Goal: Task Accomplishment & Management: Use online tool/utility

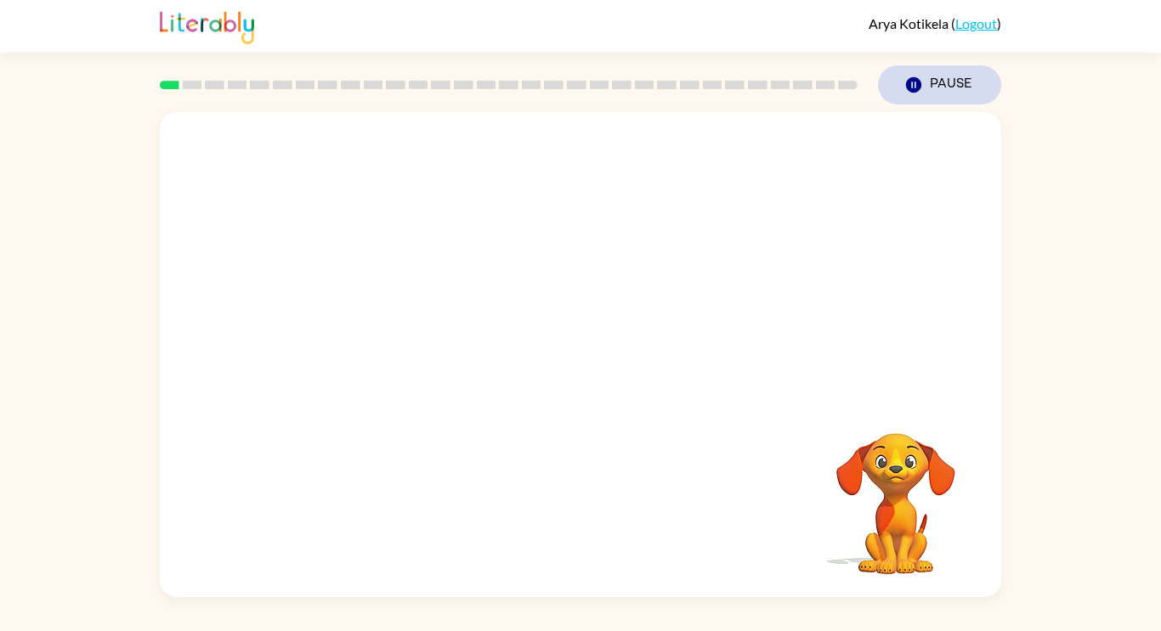
click at [908, 85] on icon "button" at bounding box center [913, 84] width 15 height 15
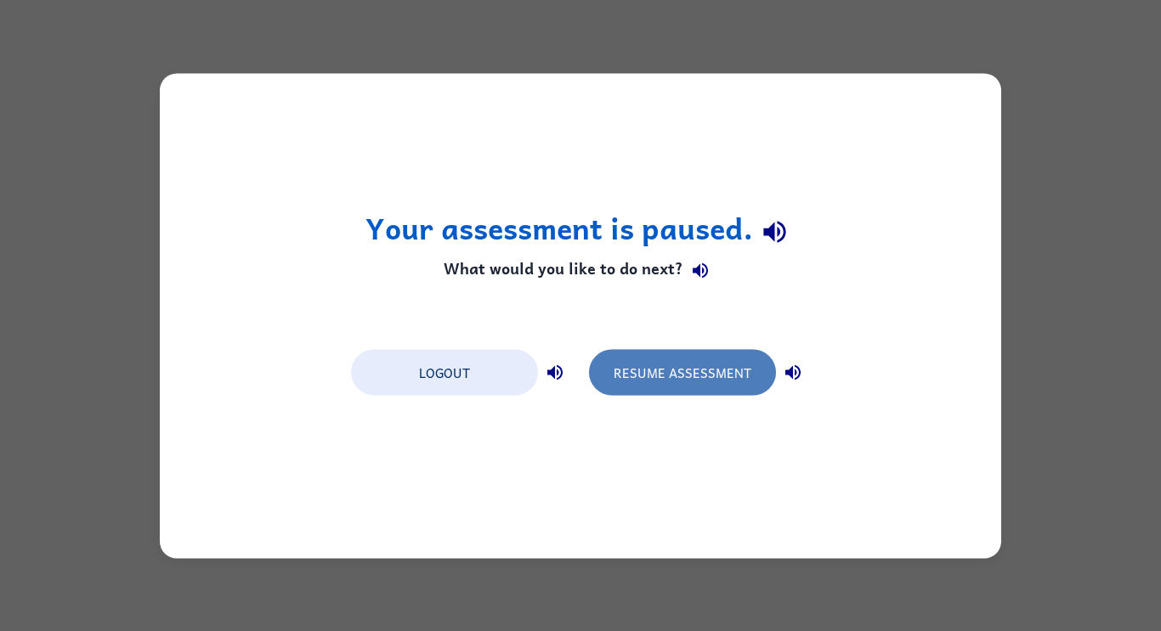
click at [739, 370] on button "Resume Assessment" at bounding box center [682, 372] width 187 height 46
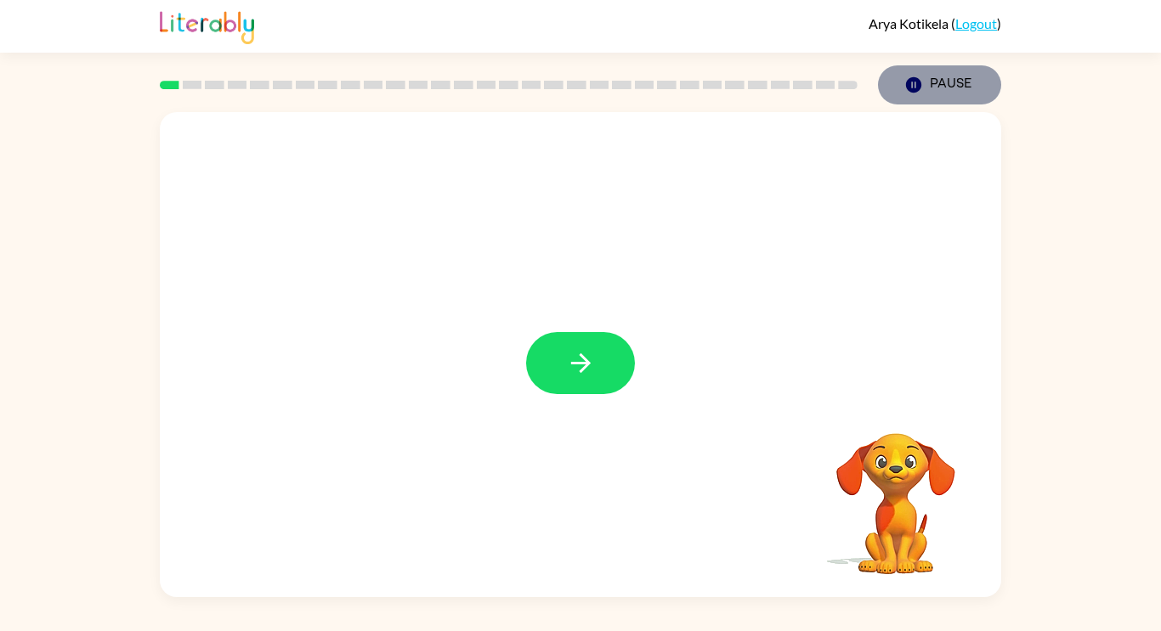
click at [919, 66] on button "Pause Pause" at bounding box center [939, 84] width 123 height 39
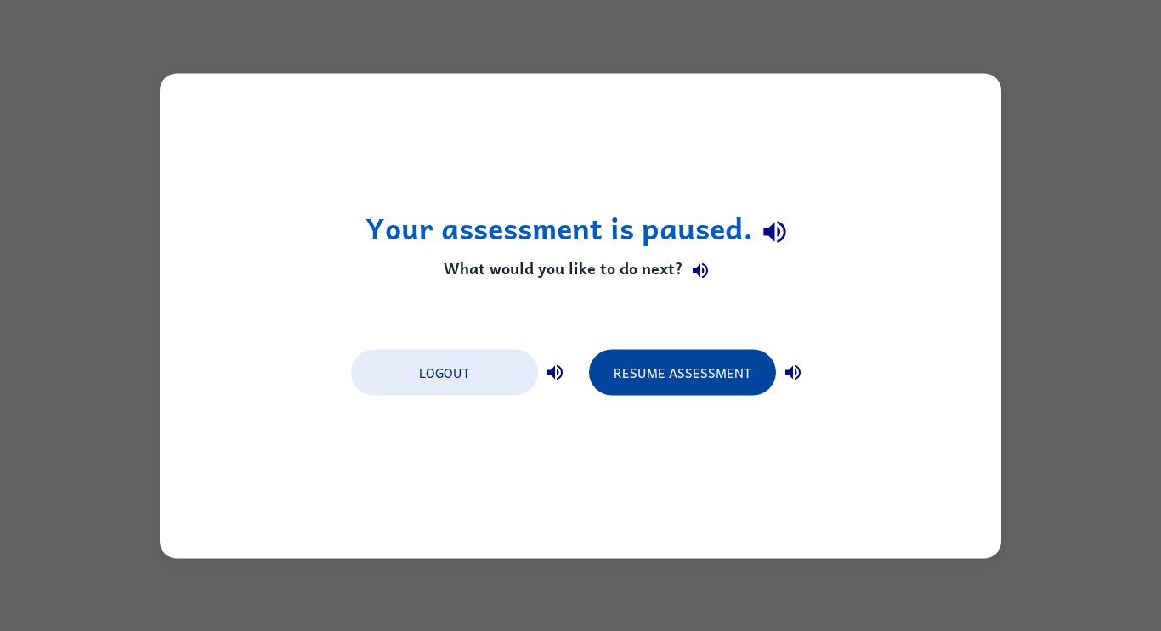
click at [742, 372] on button "Resume Assessment" at bounding box center [682, 372] width 187 height 46
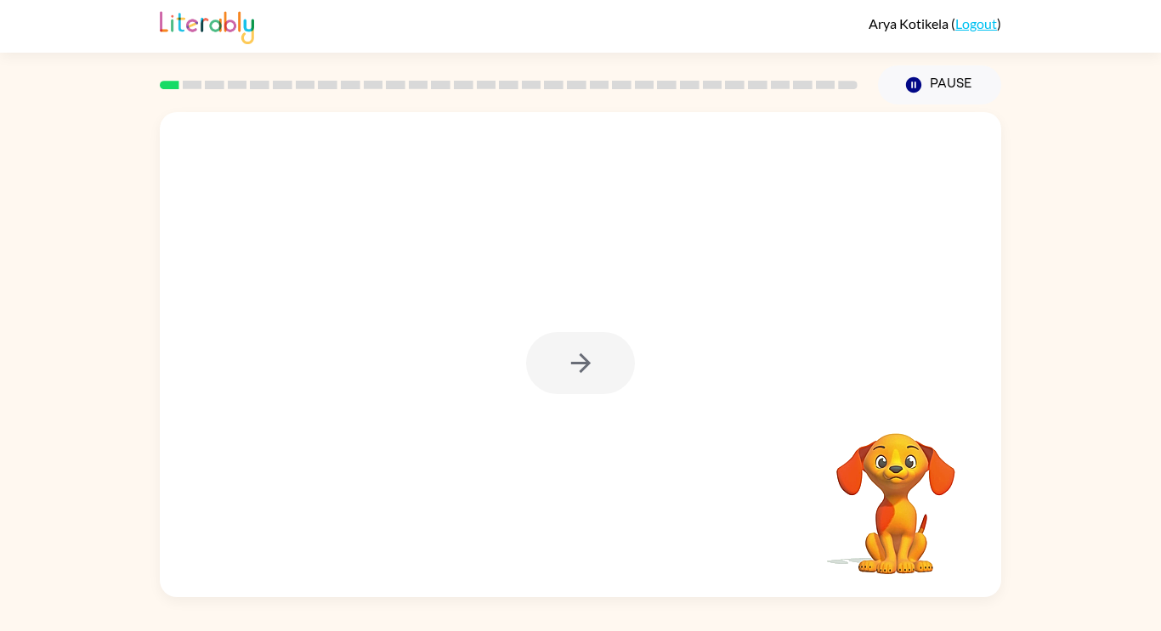
click at [1117, 358] on div "Your browser must support playing .mp4 files to use Literably. Please try using…" at bounding box center [580, 351] width 1161 height 493
click at [580, 361] on icon "button" at bounding box center [581, 363] width 30 height 30
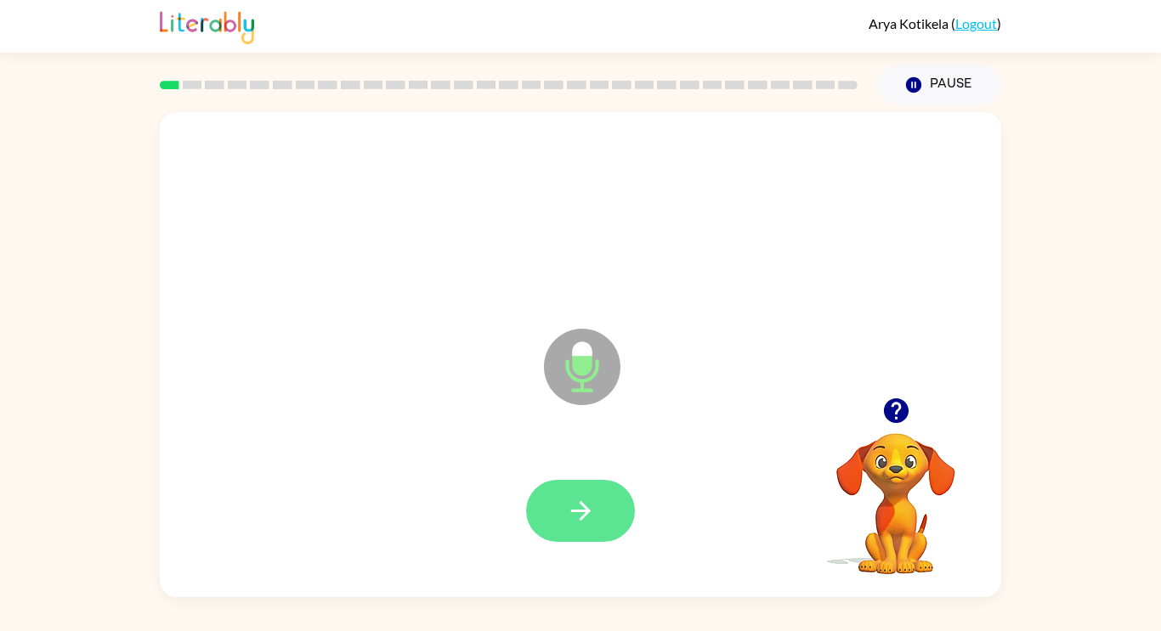
click at [566, 514] on icon "button" at bounding box center [581, 511] width 30 height 30
click at [588, 522] on icon "button" at bounding box center [581, 511] width 30 height 30
click at [562, 517] on button "button" at bounding box center [580, 511] width 109 height 62
click at [600, 539] on button "button" at bounding box center [580, 511] width 109 height 62
click at [577, 520] on icon "button" at bounding box center [581, 511] width 30 height 30
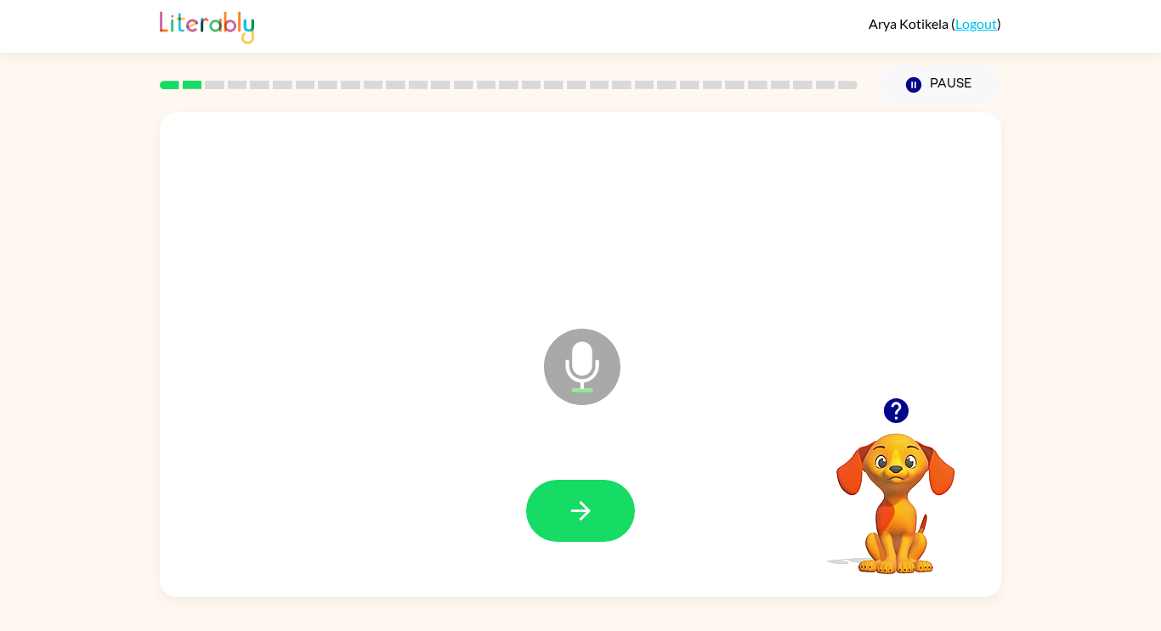
click at [902, 406] on icon "button" at bounding box center [895, 411] width 25 height 25
click at [897, 408] on icon "button" at bounding box center [895, 411] width 25 height 25
click at [588, 517] on icon "button" at bounding box center [581, 511] width 30 height 30
click at [585, 508] on icon "button" at bounding box center [580, 511] width 20 height 20
click at [569, 520] on icon "button" at bounding box center [581, 511] width 30 height 30
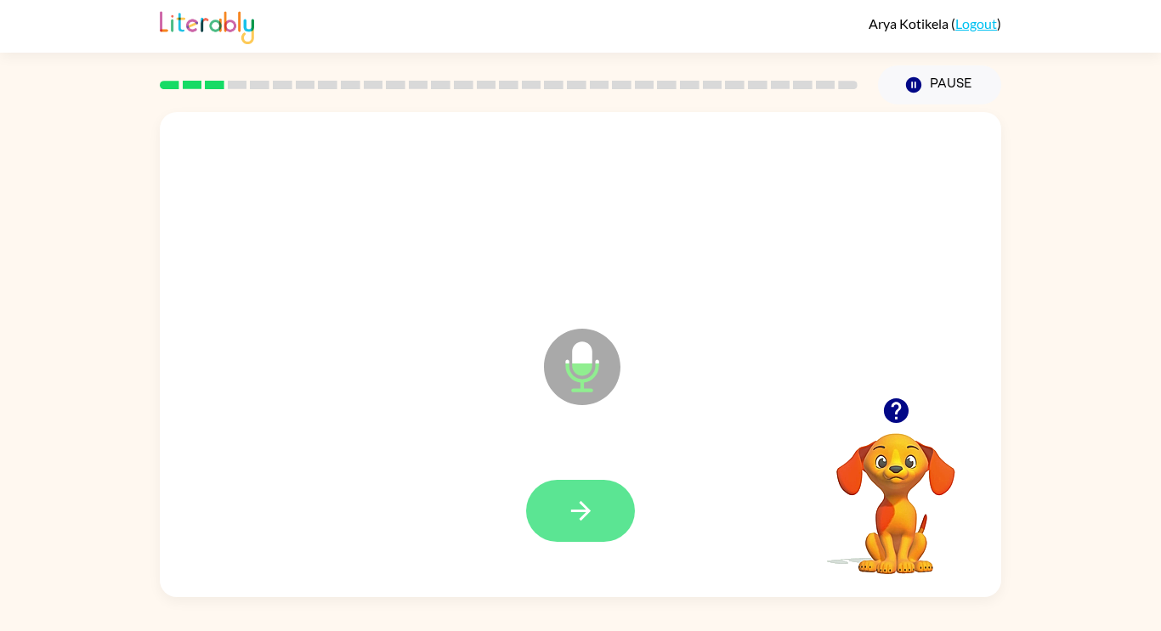
click at [585, 538] on button "button" at bounding box center [580, 511] width 109 height 62
click at [560, 529] on button "button" at bounding box center [580, 511] width 109 height 62
click at [581, 524] on icon "button" at bounding box center [581, 511] width 30 height 30
click at [572, 510] on icon "button" at bounding box center [580, 511] width 20 height 20
click at [587, 507] on icon "button" at bounding box center [581, 511] width 30 height 30
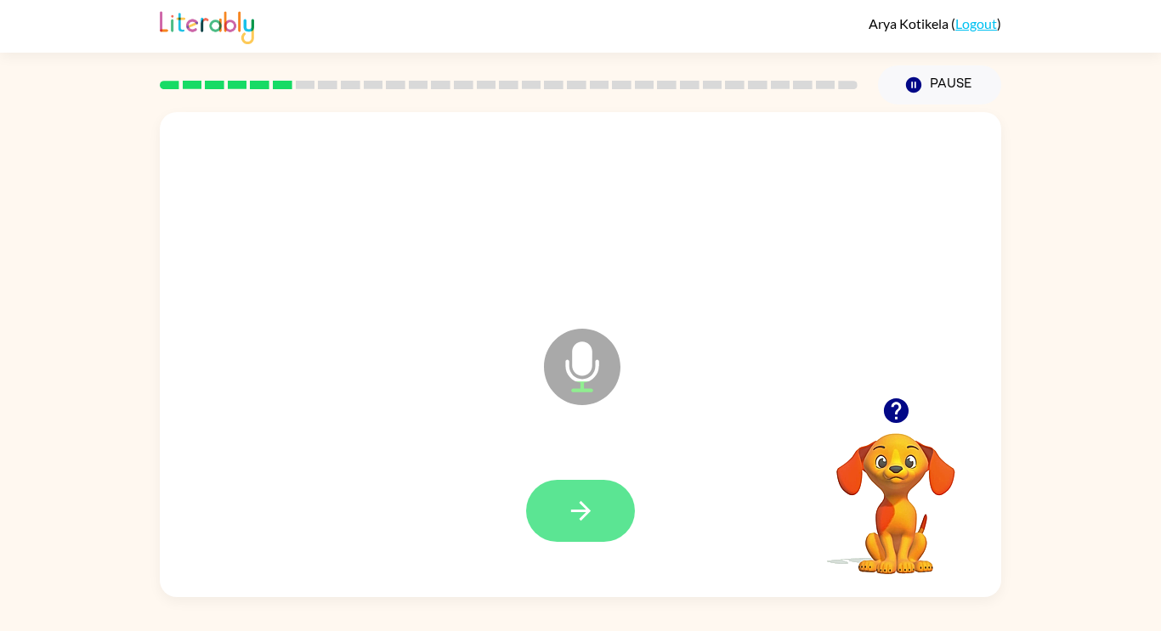
click at [567, 513] on icon "button" at bounding box center [581, 511] width 30 height 30
click at [567, 514] on icon "button" at bounding box center [581, 511] width 30 height 30
click at [578, 511] on icon "button" at bounding box center [580, 511] width 20 height 20
click at [893, 410] on icon "button" at bounding box center [895, 411] width 25 height 25
click at [563, 526] on button "button" at bounding box center [580, 511] width 109 height 62
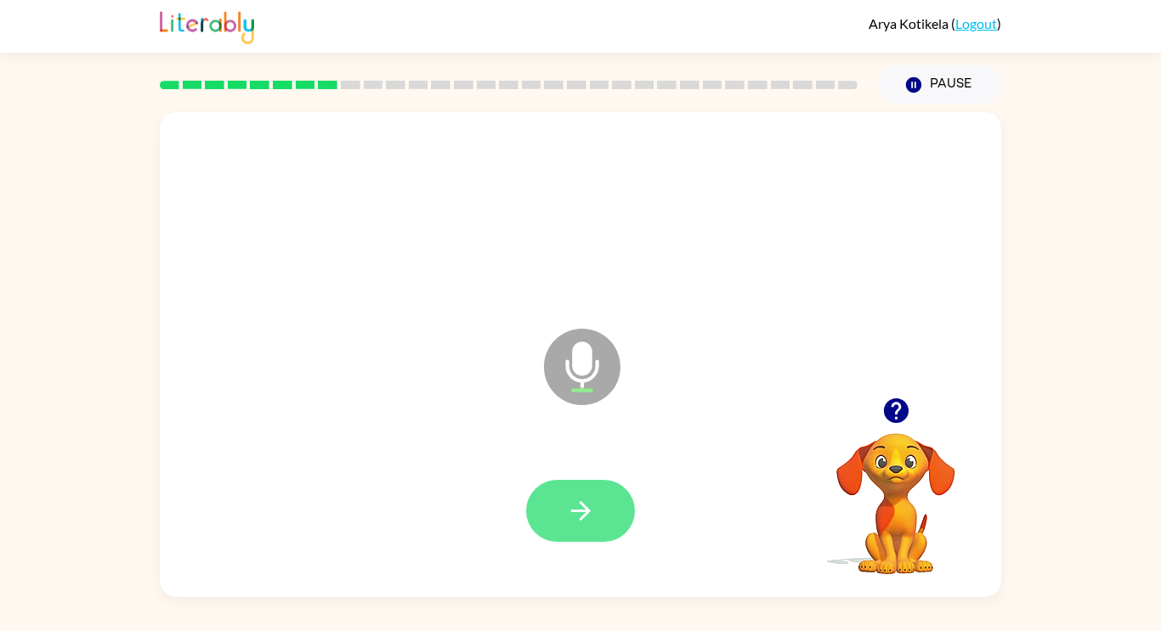
click at [590, 510] on icon "button" at bounding box center [581, 511] width 30 height 30
click at [896, 416] on icon "button" at bounding box center [895, 411] width 25 height 25
click at [563, 512] on button "button" at bounding box center [580, 511] width 109 height 62
click at [892, 411] on icon "button" at bounding box center [895, 411] width 25 height 25
click at [547, 506] on button "button" at bounding box center [580, 511] width 109 height 62
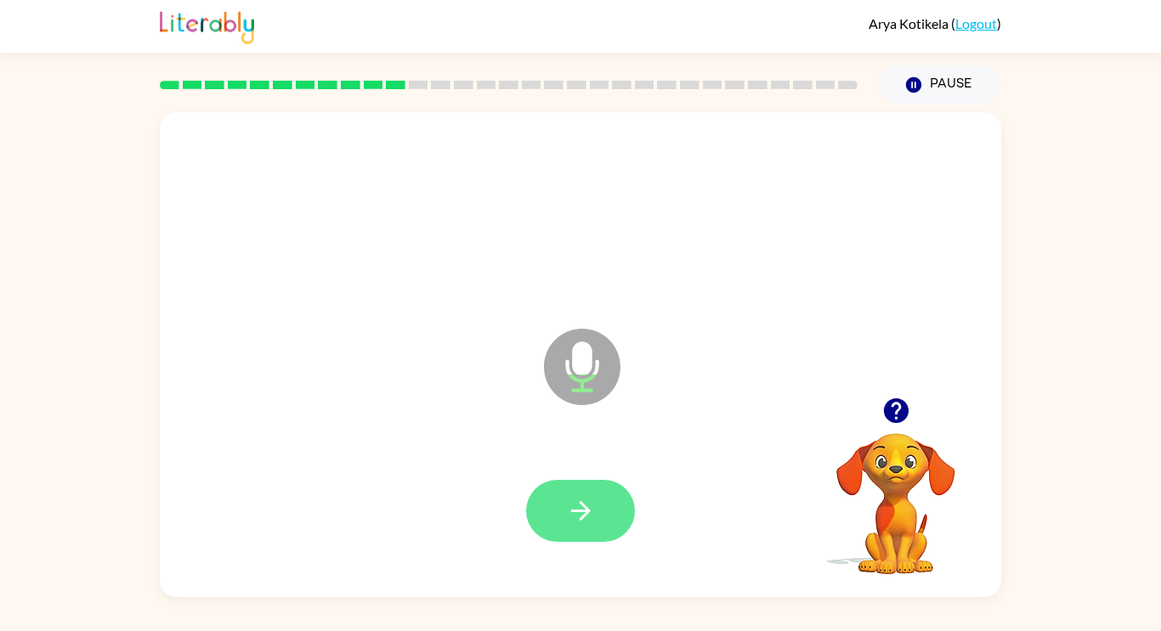
click at [581, 507] on icon "button" at bounding box center [581, 511] width 30 height 30
click at [904, 410] on icon "button" at bounding box center [895, 411] width 25 height 25
click at [895, 412] on icon "button" at bounding box center [895, 411] width 25 height 25
click at [902, 408] on icon "button" at bounding box center [895, 411] width 25 height 25
click at [559, 502] on button "button" at bounding box center [580, 511] width 109 height 62
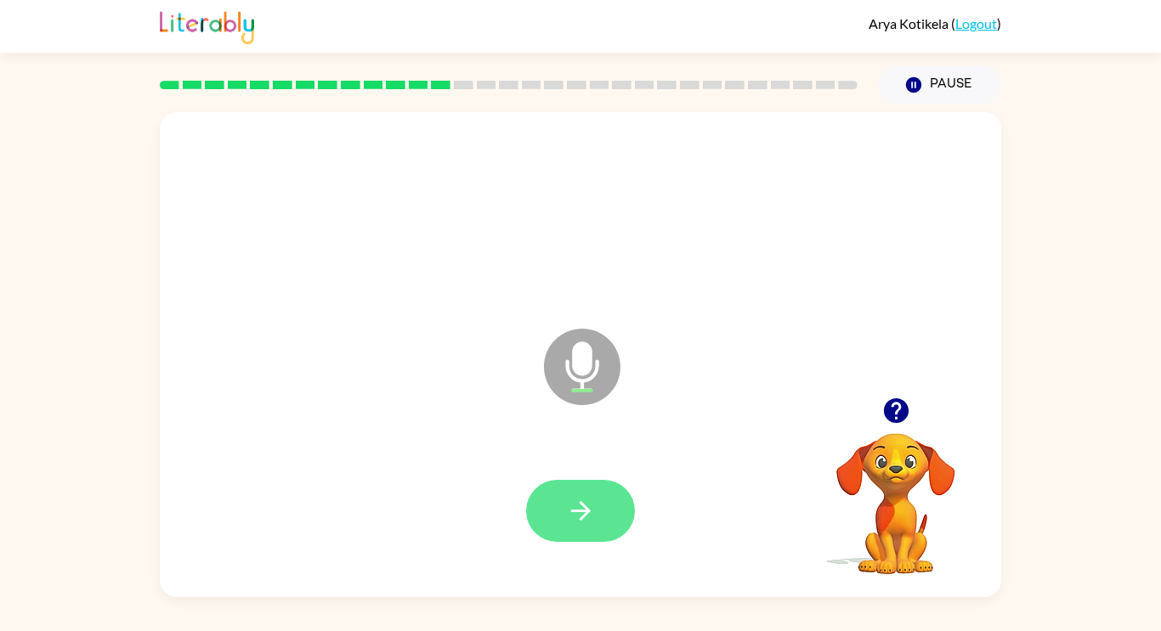
click at [580, 513] on icon "button" at bounding box center [581, 511] width 30 height 30
click at [557, 512] on button "button" at bounding box center [580, 511] width 109 height 62
click at [569, 518] on icon "button" at bounding box center [581, 511] width 30 height 30
click at [568, 512] on icon "button" at bounding box center [581, 511] width 30 height 30
click at [557, 506] on button "button" at bounding box center [580, 511] width 109 height 62
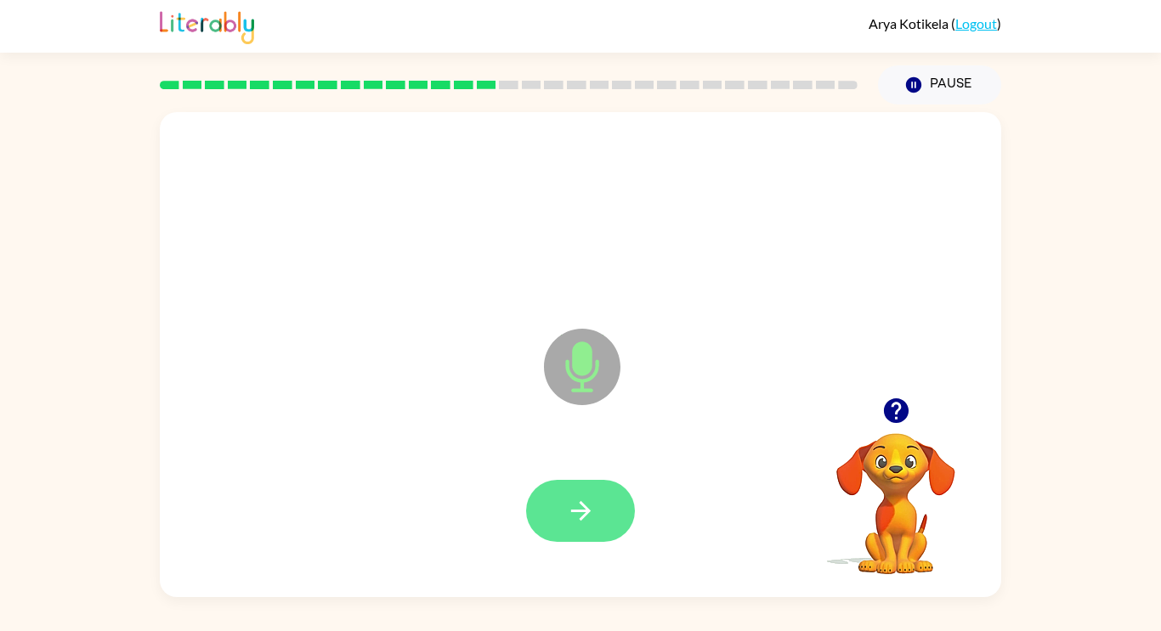
click at [578, 508] on icon "button" at bounding box center [581, 511] width 30 height 30
click at [570, 512] on icon "button" at bounding box center [581, 511] width 30 height 30
click at [586, 507] on icon "button" at bounding box center [580, 511] width 20 height 20
click at [580, 537] on button "button" at bounding box center [580, 511] width 109 height 62
click at [592, 505] on icon "button" at bounding box center [581, 511] width 30 height 30
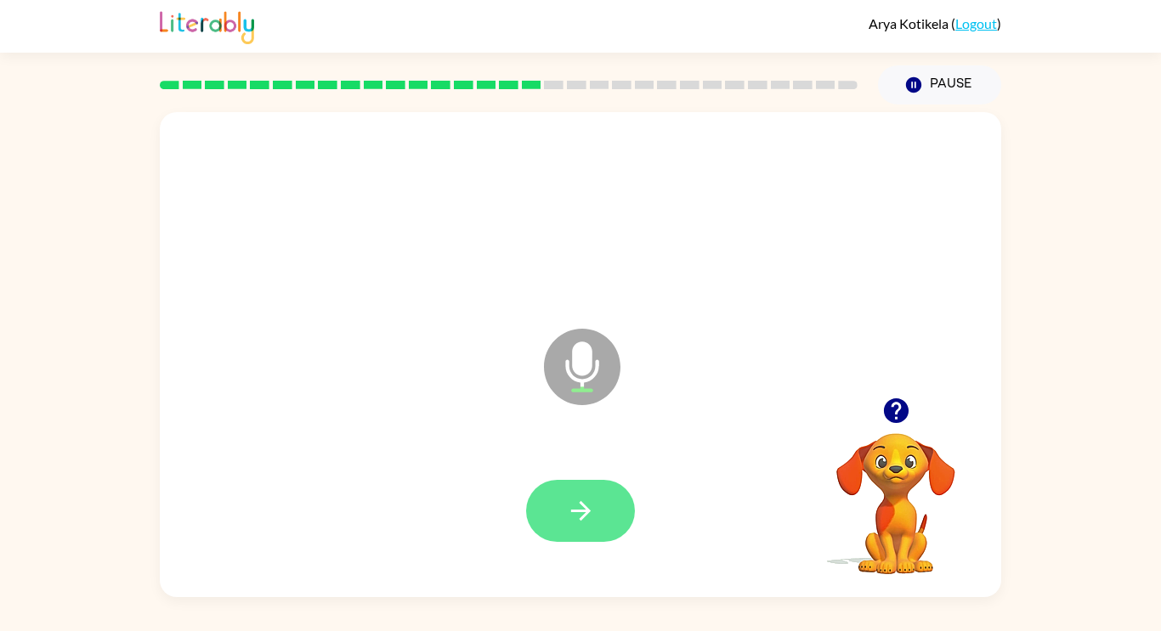
click at [599, 524] on button "button" at bounding box center [580, 511] width 109 height 62
click at [580, 506] on icon "button" at bounding box center [581, 511] width 30 height 30
click at [585, 505] on icon "button" at bounding box center [581, 511] width 30 height 30
click at [574, 506] on icon "button" at bounding box center [581, 511] width 30 height 30
click at [563, 502] on button "button" at bounding box center [580, 511] width 109 height 62
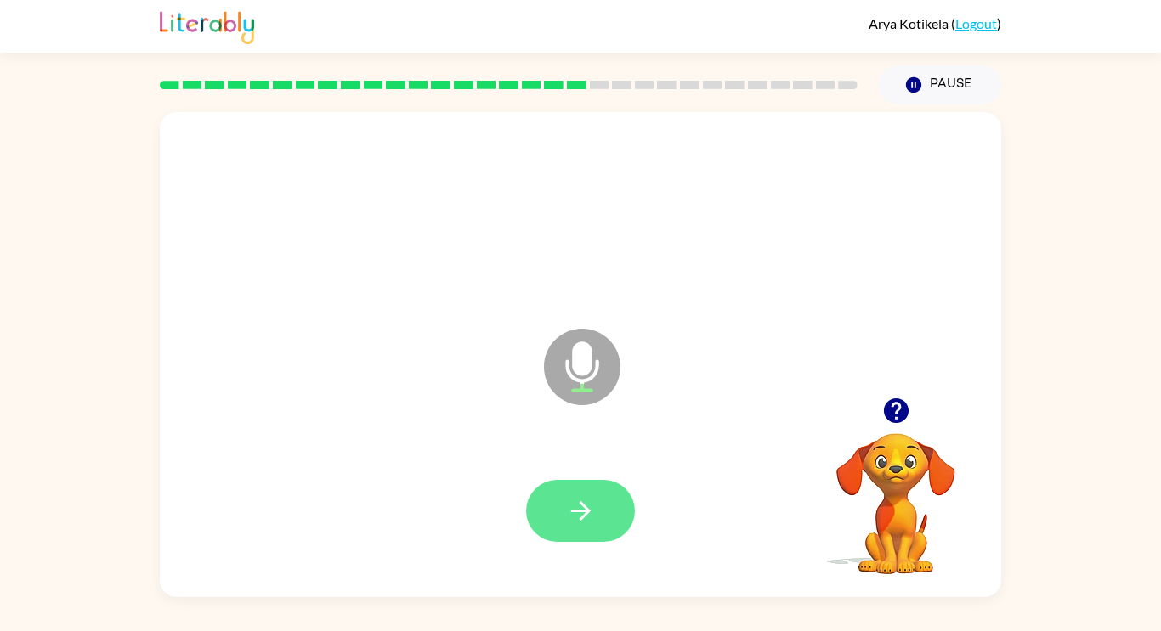
click at [599, 526] on button "button" at bounding box center [580, 511] width 109 height 62
click at [573, 526] on button "button" at bounding box center [580, 511] width 109 height 62
click at [591, 515] on icon "button" at bounding box center [581, 511] width 30 height 30
click at [582, 521] on icon "button" at bounding box center [581, 511] width 30 height 30
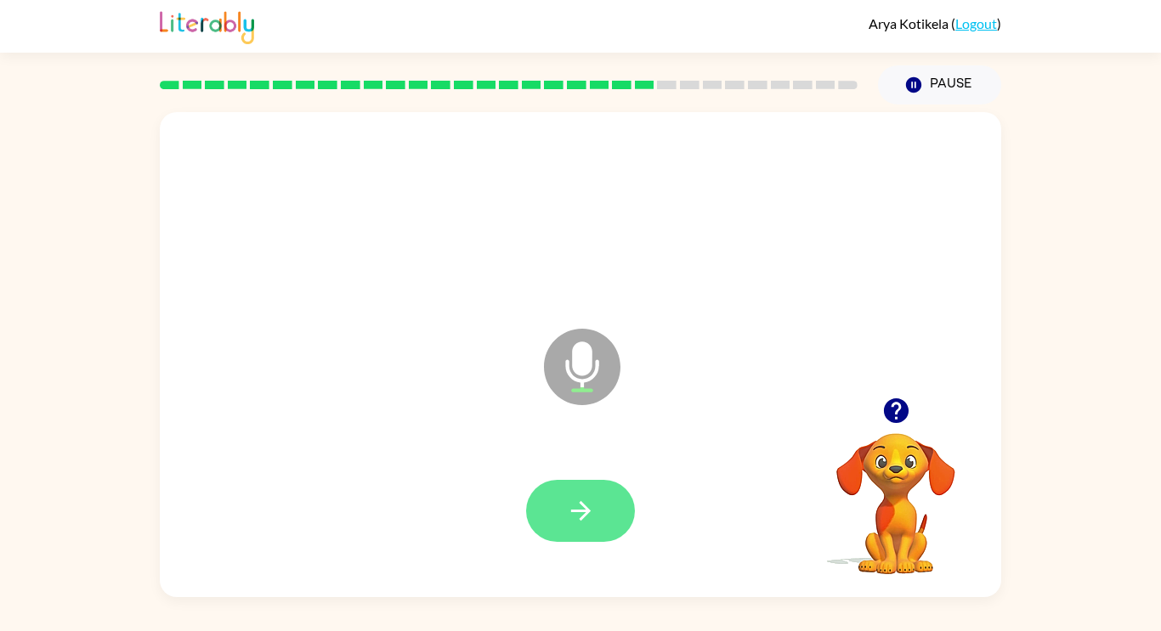
click at [598, 523] on button "button" at bounding box center [580, 511] width 109 height 62
click at [559, 506] on button "button" at bounding box center [580, 511] width 109 height 62
click at [574, 517] on icon "button" at bounding box center [581, 511] width 30 height 30
click at [569, 507] on icon "button" at bounding box center [581, 511] width 30 height 30
click at [572, 518] on icon "button" at bounding box center [581, 511] width 30 height 30
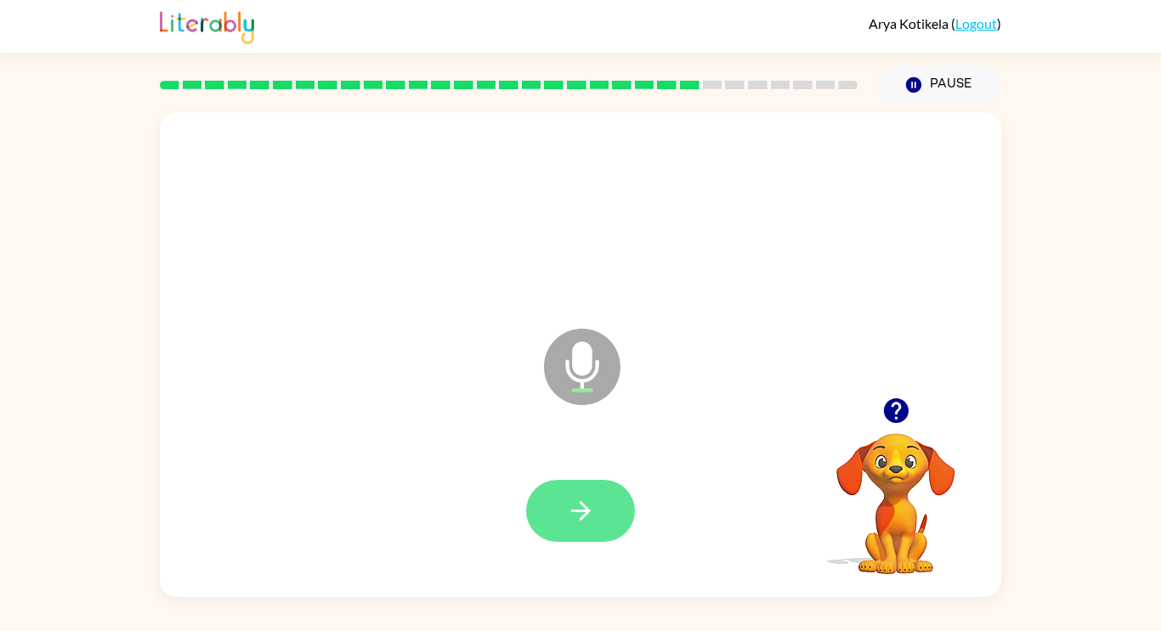
click at [573, 508] on icon "button" at bounding box center [581, 511] width 30 height 30
click at [591, 499] on icon "button" at bounding box center [581, 511] width 30 height 30
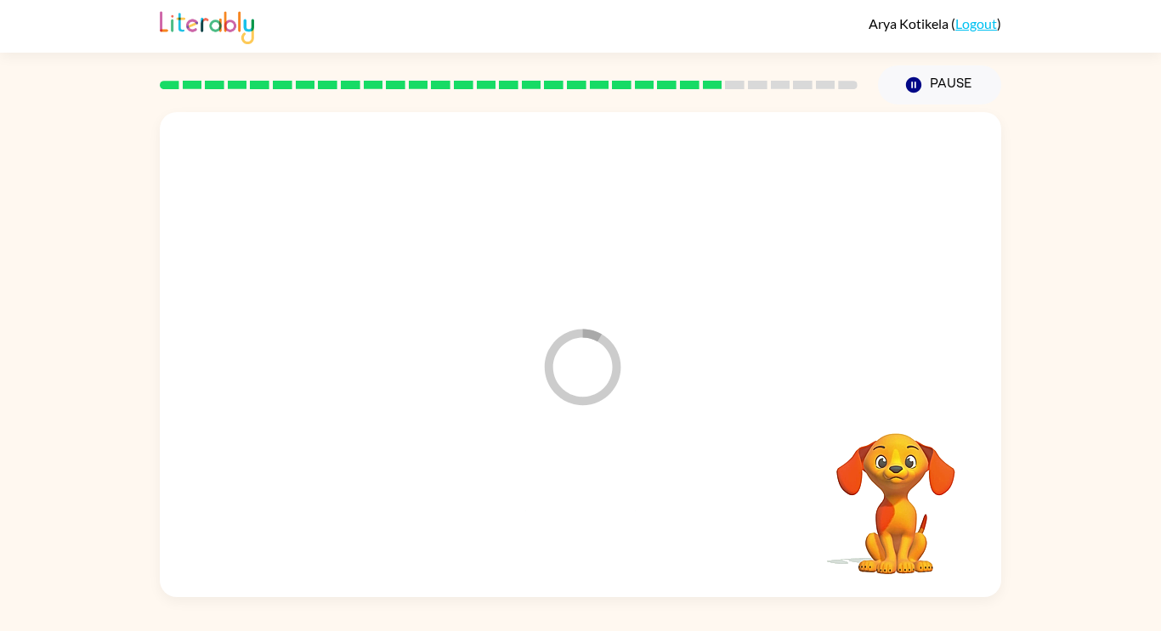
click at [585, 526] on div at bounding box center [580, 511] width 807 height 139
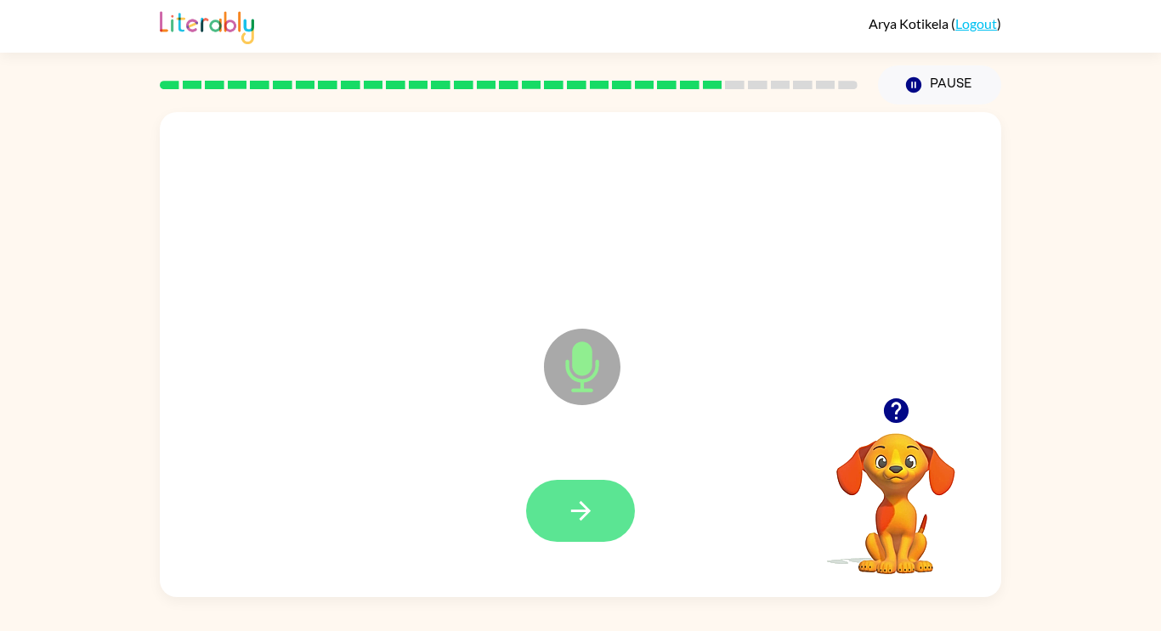
click at [585, 512] on icon "button" at bounding box center [580, 511] width 20 height 20
click at [577, 514] on icon "button" at bounding box center [581, 511] width 30 height 30
click at [585, 506] on icon "button" at bounding box center [581, 511] width 30 height 30
click at [568, 509] on icon "button" at bounding box center [581, 511] width 30 height 30
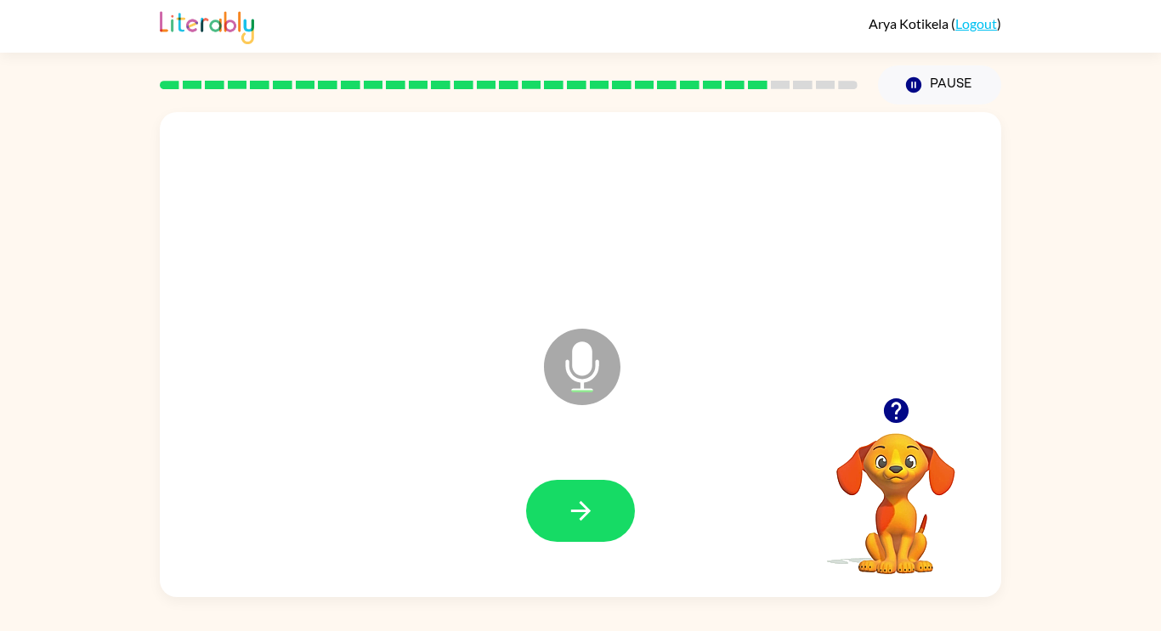
click at [897, 416] on icon "button" at bounding box center [895, 411] width 25 height 25
click at [597, 507] on button "button" at bounding box center [580, 511] width 109 height 62
click at [903, 433] on div at bounding box center [896, 410] width 170 height 43
click at [898, 412] on icon "button" at bounding box center [895, 411] width 25 height 25
click at [584, 517] on icon "button" at bounding box center [580, 511] width 20 height 20
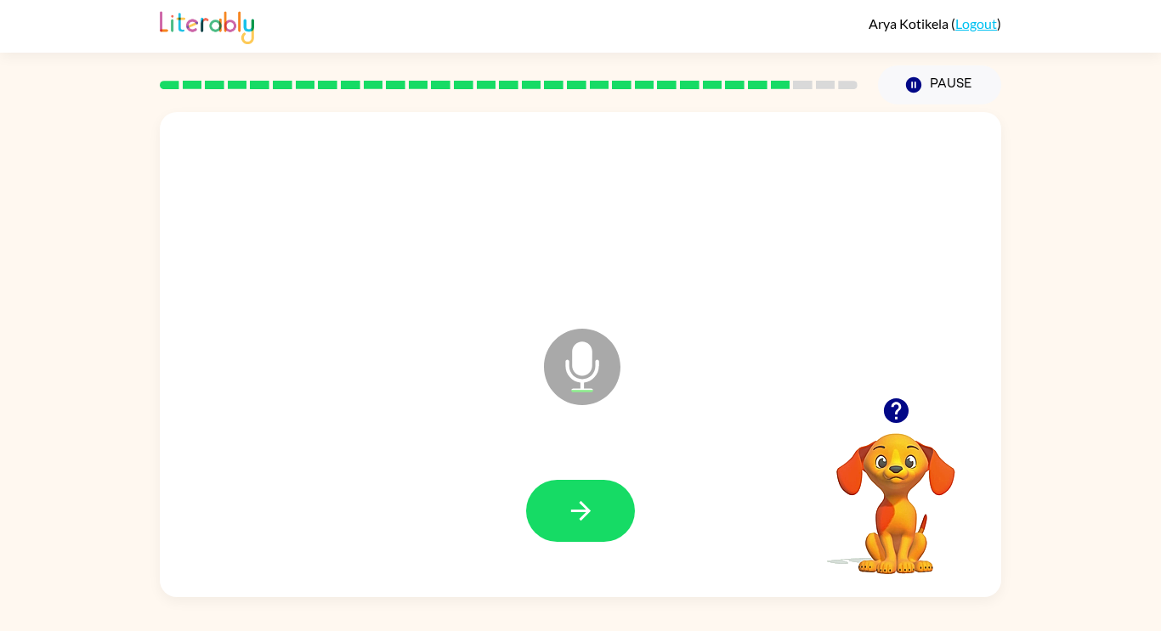
click at [905, 416] on icon "button" at bounding box center [895, 411] width 25 height 25
click at [601, 495] on button "button" at bounding box center [580, 511] width 109 height 62
click at [586, 512] on icon "button" at bounding box center [580, 511] width 20 height 20
click at [601, 520] on button "button" at bounding box center [580, 511] width 109 height 62
click at [585, 510] on icon "button" at bounding box center [580, 511] width 20 height 20
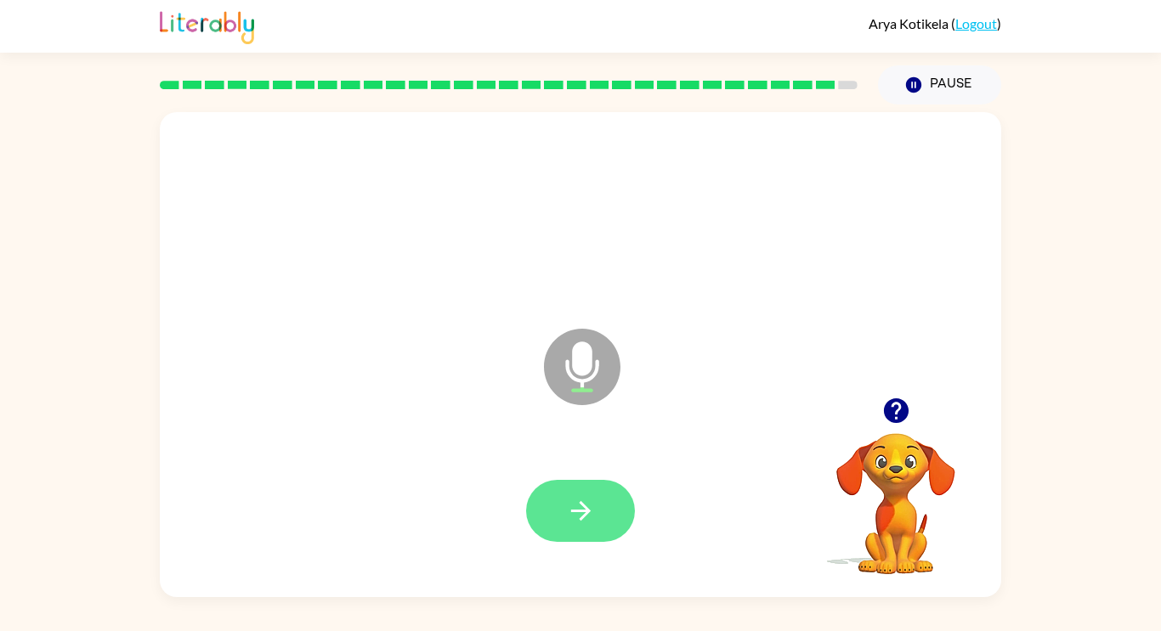
click at [579, 512] on icon "button" at bounding box center [581, 511] width 30 height 30
click at [585, 511] on icon "button" at bounding box center [580, 511] width 20 height 20
